Goal: Task Accomplishment & Management: Use online tool/utility

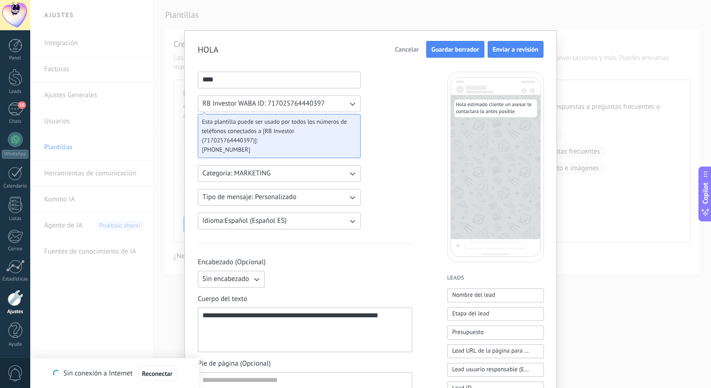
click at [464, 52] on span "Guardar borrador" at bounding box center [455, 49] width 48 height 7
click at [534, 52] on span "Enviar a revisión" at bounding box center [516, 49] width 46 height 7
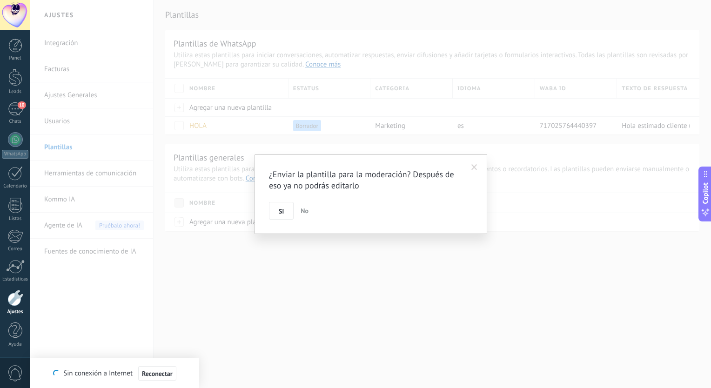
click at [301, 213] on span "No" at bounding box center [304, 211] width 8 height 8
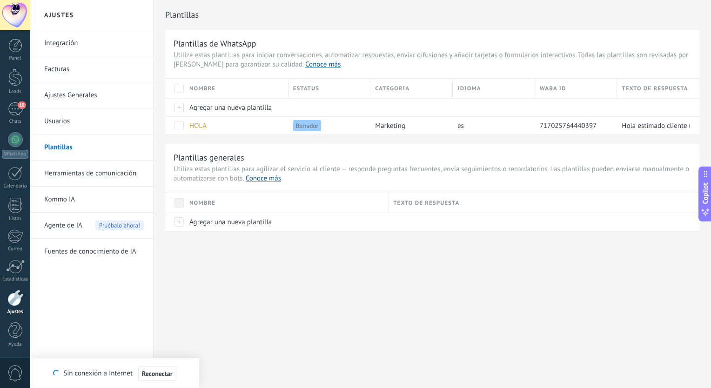
click at [84, 188] on link "Kommo IA" at bounding box center [94, 200] width 100 height 26
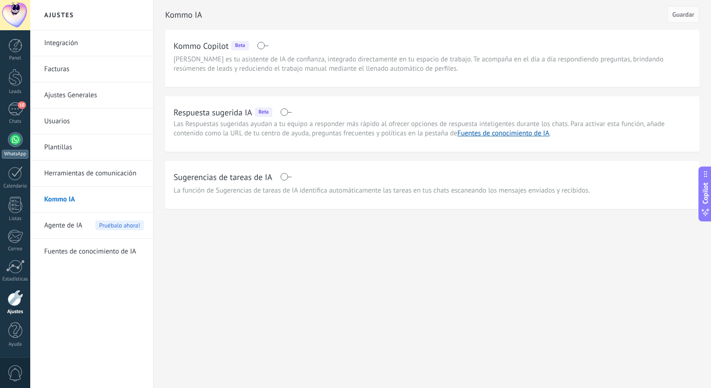
click at [24, 150] on div "WhatsApp" at bounding box center [15, 154] width 27 height 9
